Goal: Find specific page/section: Find specific page/section

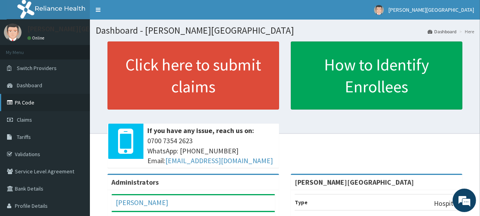
drag, startPoint x: 0, startPoint y: 0, endPoint x: 54, endPoint y: 105, distance: 118.2
click at [54, 105] on link "PA Code" at bounding box center [45, 102] width 90 height 17
click at [31, 101] on link "PA Code" at bounding box center [45, 102] width 90 height 17
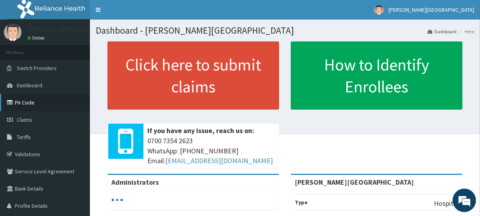
click at [35, 103] on link "PA Code" at bounding box center [45, 102] width 90 height 17
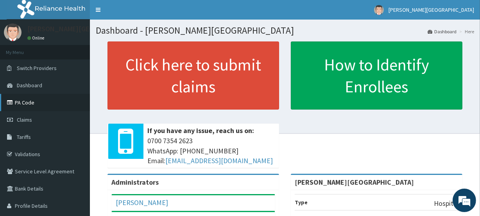
click at [29, 103] on link "PA Code" at bounding box center [45, 102] width 90 height 17
